Goal: Information Seeking & Learning: Learn about a topic

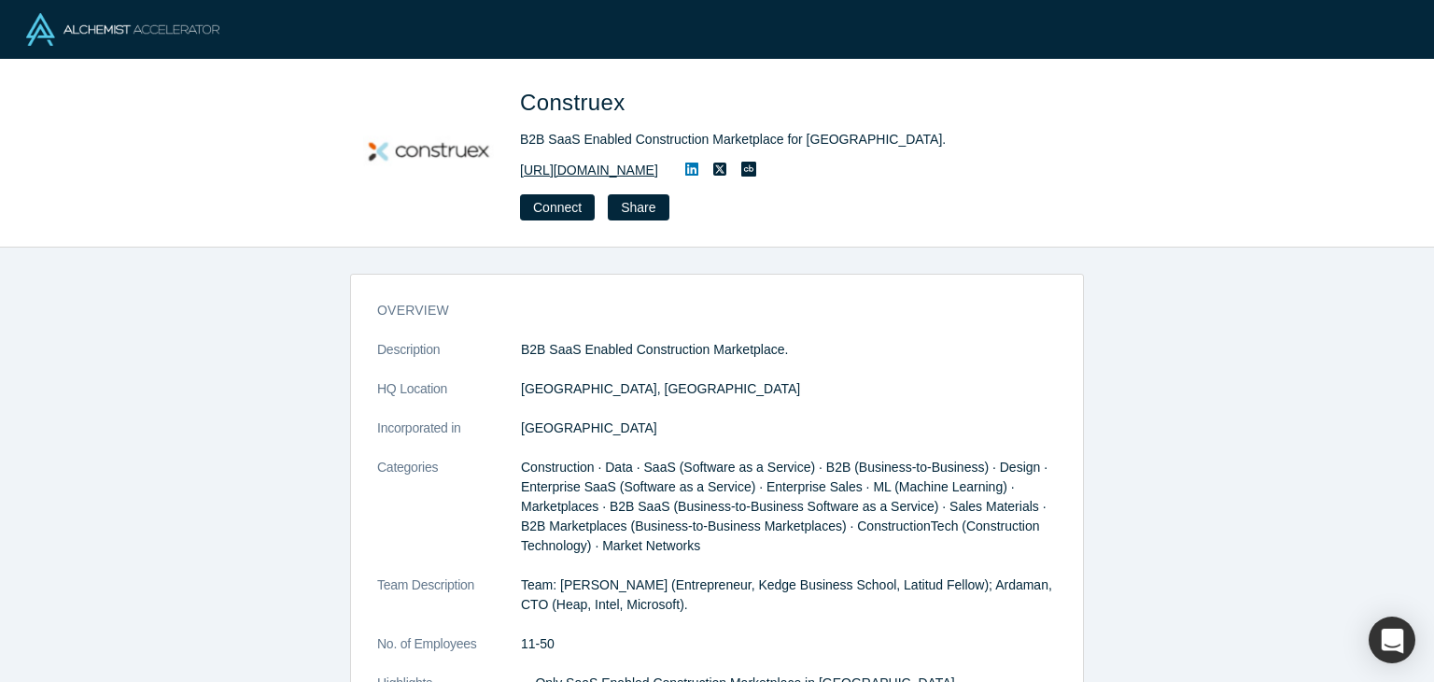
click at [654, 171] on link "https://construex.com.mx/" at bounding box center [589, 171] width 138 height 20
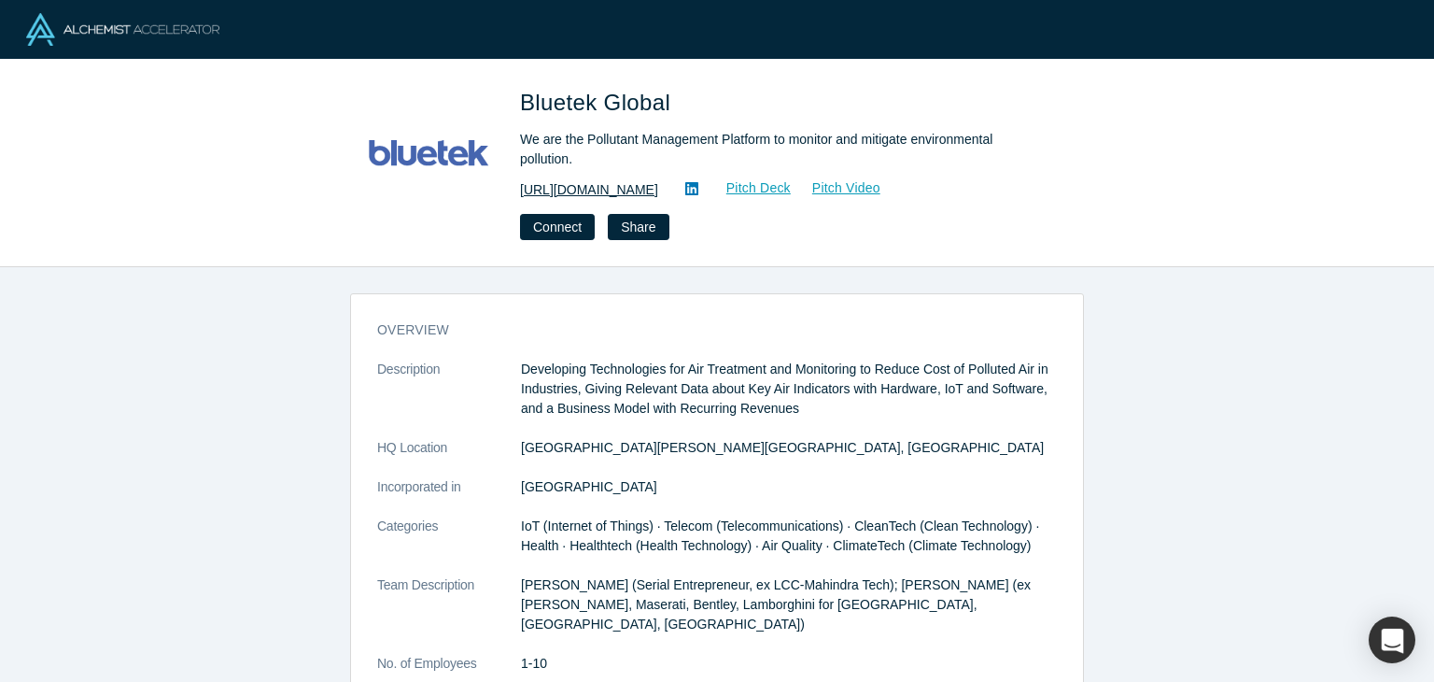
click at [647, 180] on link "https://www.bluetekglobal.com" at bounding box center [589, 190] width 138 height 20
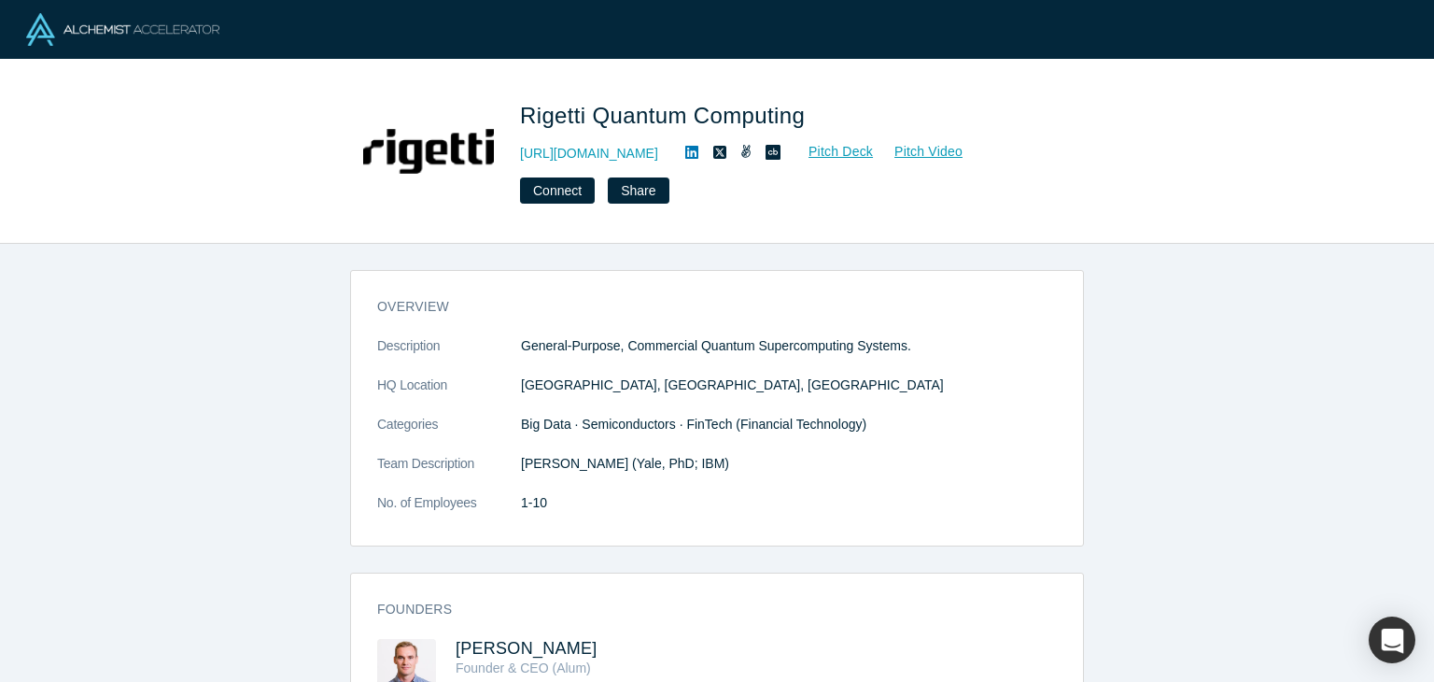
click at [685, 153] on icon at bounding box center [691, 152] width 13 height 13
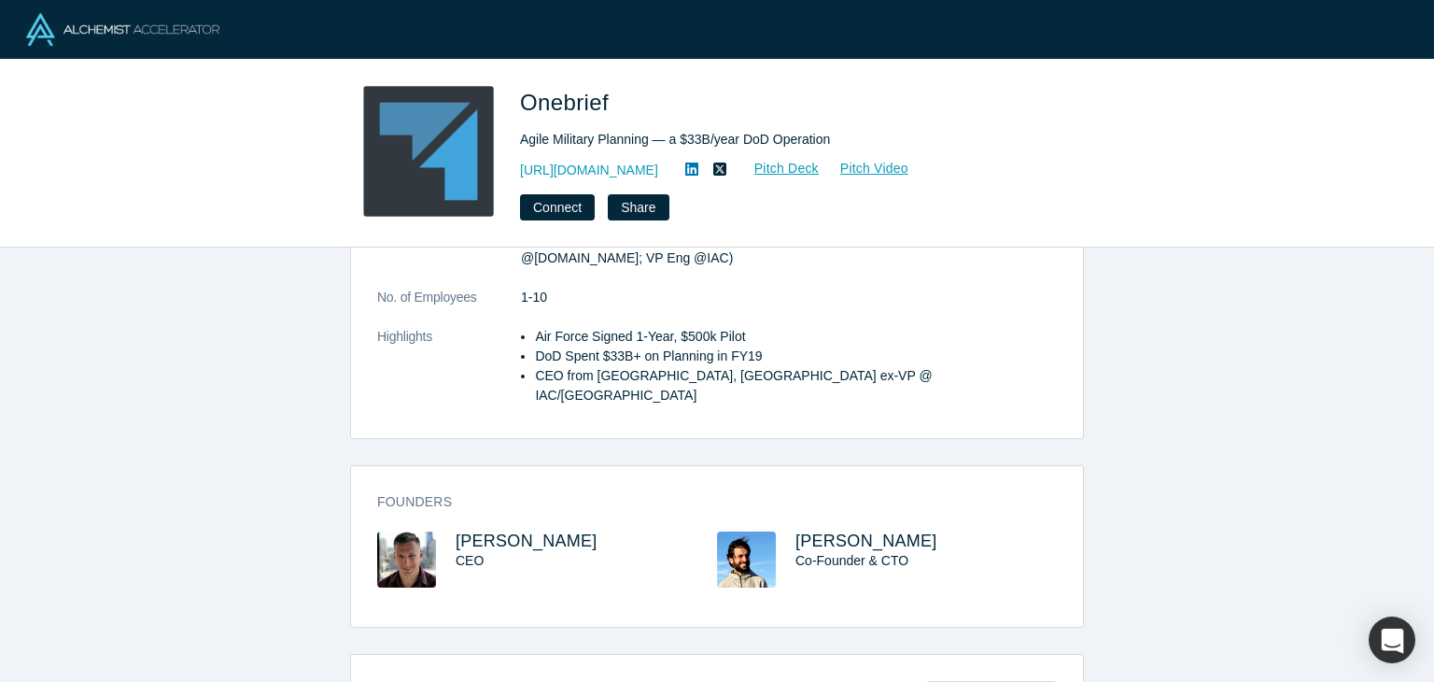
scroll to position [288, 0]
click at [685, 172] on icon at bounding box center [691, 169] width 13 height 15
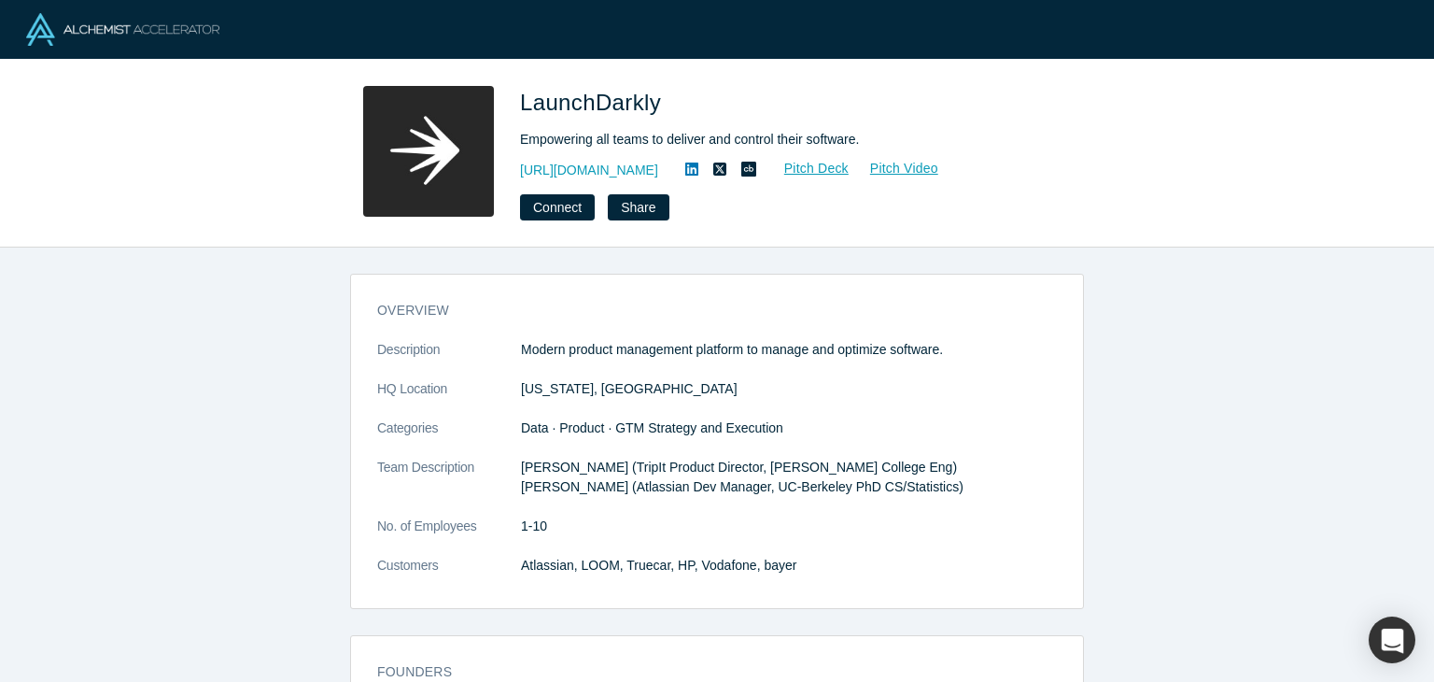
click at [691, 164] on icon at bounding box center [691, 168] width 13 height 13
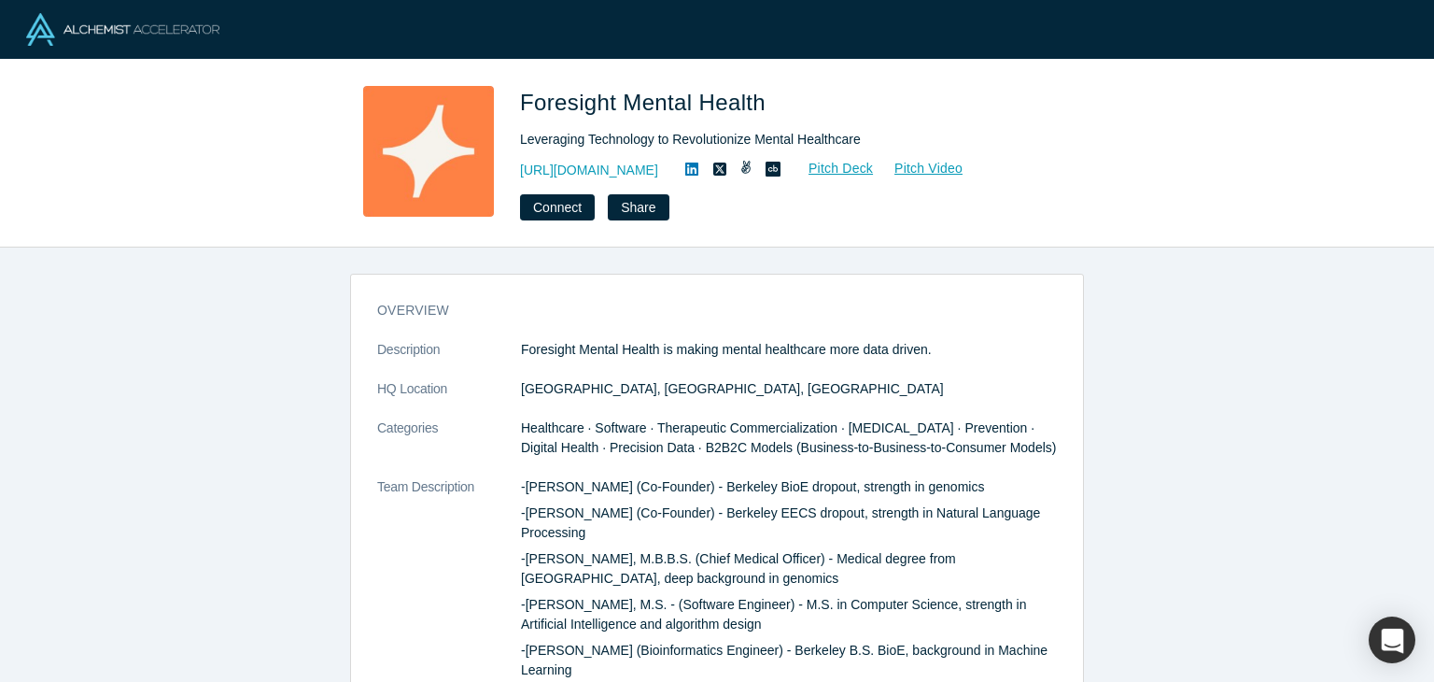
click at [698, 166] on icon at bounding box center [691, 168] width 13 height 13
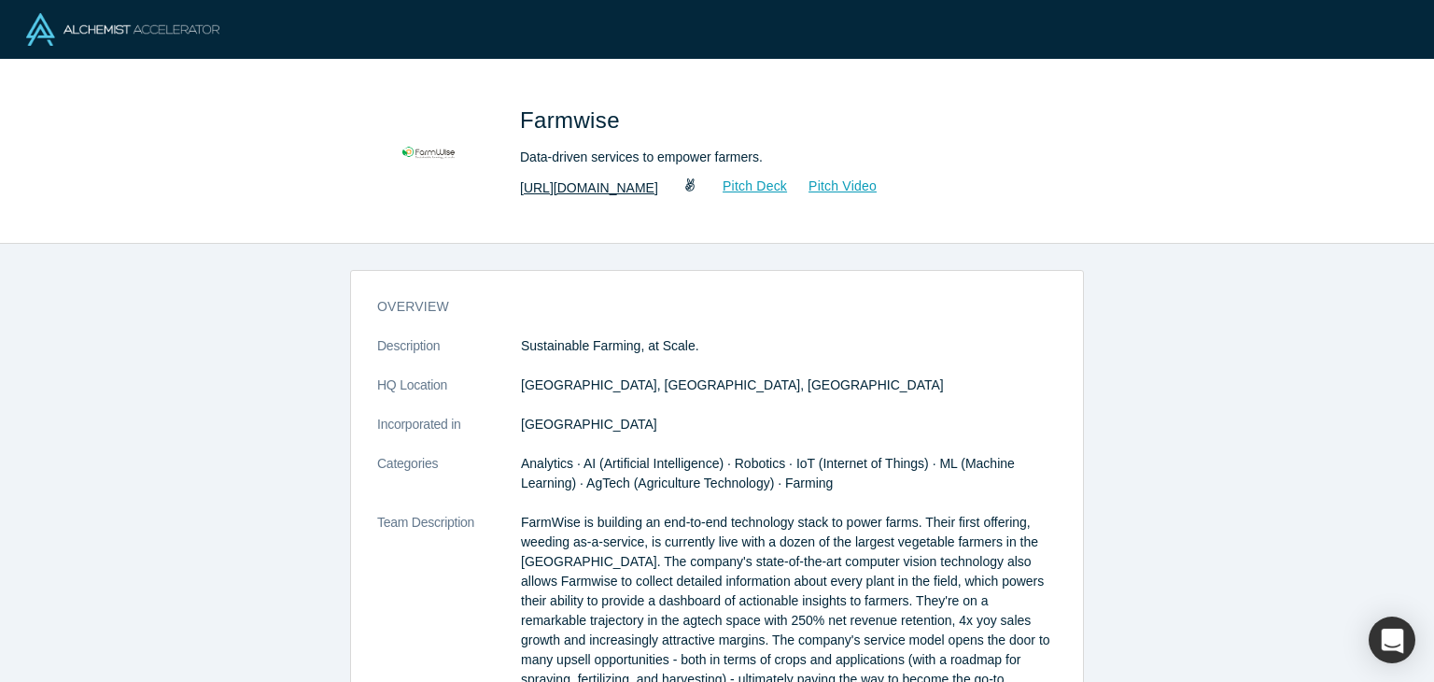
click at [598, 178] on link "[URL][DOMAIN_NAME]" at bounding box center [589, 188] width 138 height 20
click at [624, 185] on link "http://farmwiselabs.com" at bounding box center [589, 188] width 138 height 20
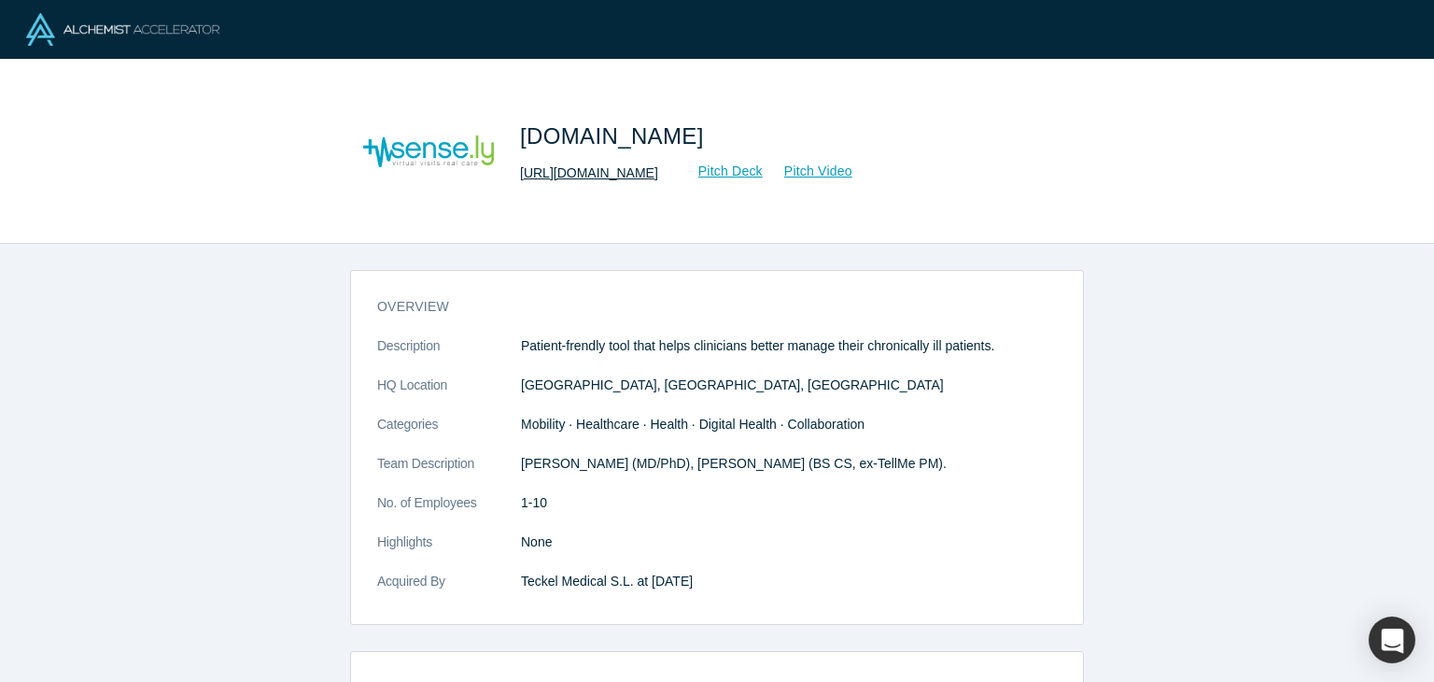
click at [582, 176] on link "http://sense.ly/" at bounding box center [589, 173] width 138 height 20
